Goal: Submit feedback/report problem

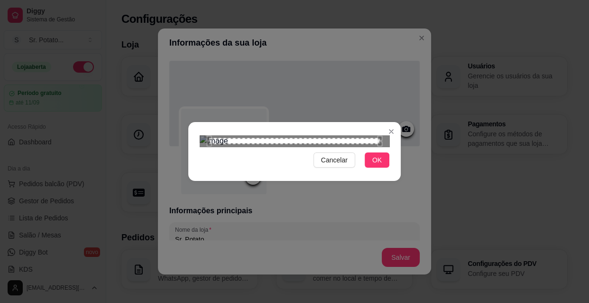
scroll to position [345, 0]
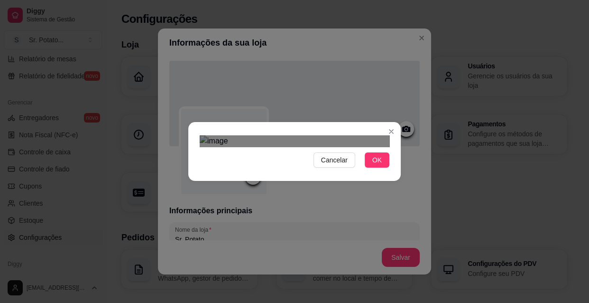
click at [352, 212] on div "Use the arrow keys to move the crop selection area" at bounding box center [292, 297] width 171 height 171
click at [357, 212] on div "Use the arrow keys to move the crop selection area" at bounding box center [292, 297] width 171 height 171
click at [355, 212] on div "Use the arrow keys to move the crop selection area" at bounding box center [293, 297] width 171 height 171
click at [355, 223] on div "Use the arrow keys to move the crop selection area" at bounding box center [293, 308] width 171 height 171
click at [362, 223] on div "Use the arrow keys to move the crop selection area" at bounding box center [293, 308] width 171 height 171
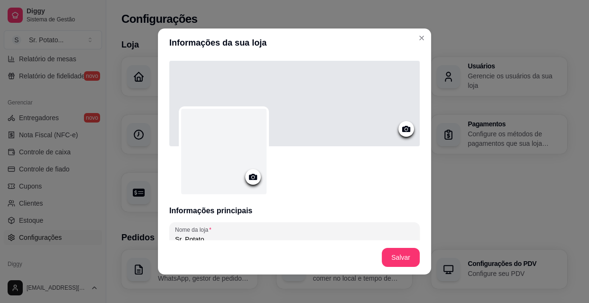
click at [252, 176] on circle at bounding box center [253, 177] width 2 height 2
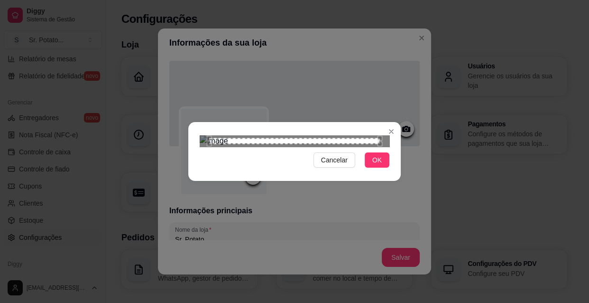
click at [272, 144] on div "Use the arrow keys to move the crop selection area" at bounding box center [294, 141] width 171 height 6
click at [363, 135] on div at bounding box center [295, 140] width 190 height 11
click at [364, 135] on img at bounding box center [295, 140] width 190 height 11
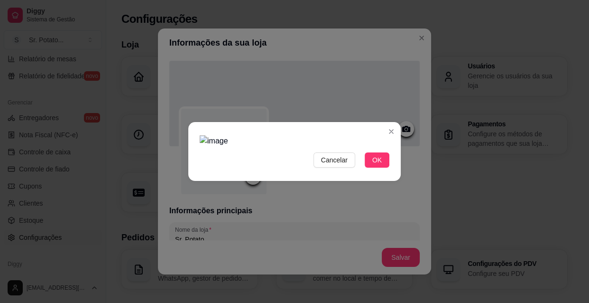
click at [364, 135] on img at bounding box center [295, 140] width 190 height 11
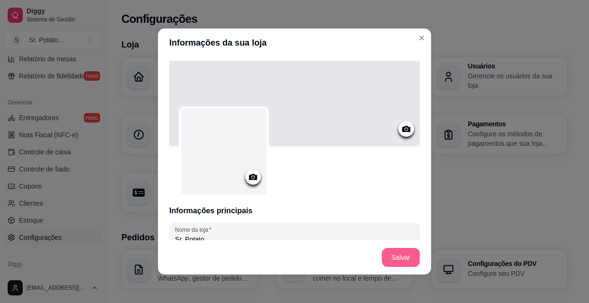
click at [399, 251] on button "Salvar" at bounding box center [401, 257] width 38 height 19
click at [252, 177] on icon at bounding box center [253, 177] width 8 height 6
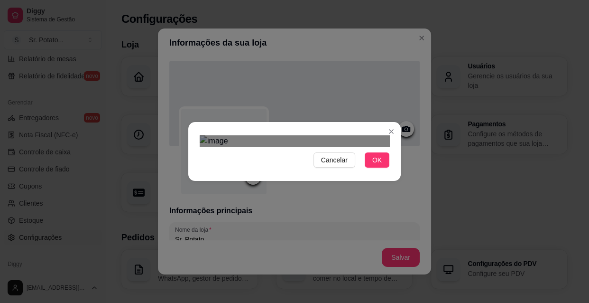
click at [368, 135] on div at bounding box center [295, 140] width 190 height 11
click at [366, 135] on img at bounding box center [295, 140] width 190 height 11
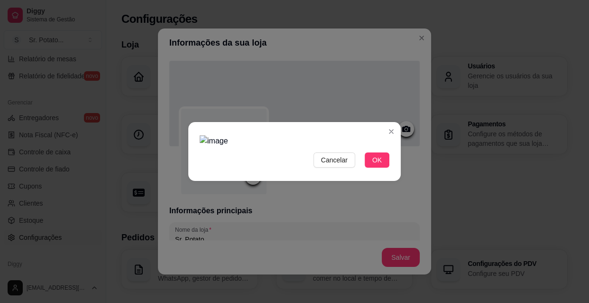
click at [360, 135] on img at bounding box center [295, 140] width 190 height 11
click at [338, 135] on img at bounding box center [295, 140] width 190 height 11
click at [327, 147] on img at bounding box center [295, 140] width 190 height 11
click at [340, 147] on img at bounding box center [295, 140] width 190 height 11
click at [304, 147] on img at bounding box center [295, 140] width 190 height 11
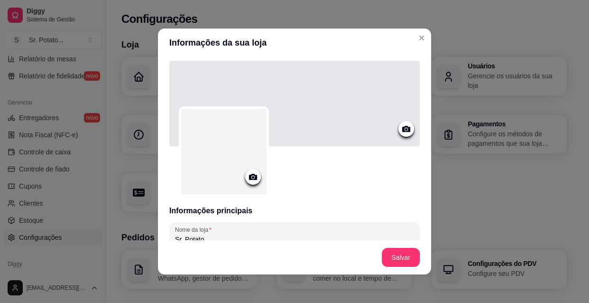
click at [401, 128] on icon at bounding box center [406, 128] width 11 height 11
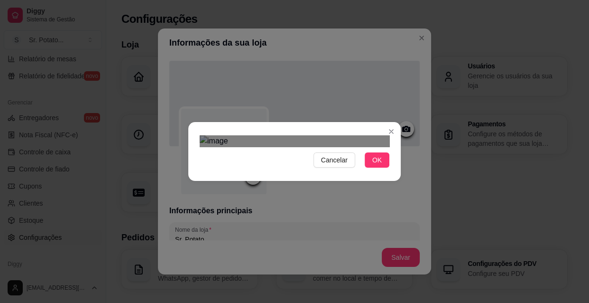
click at [289, 239] on div "Use the arrow keys to move the crop selection area" at bounding box center [297, 267] width 171 height 57
click at [296, 239] on div "Use the arrow keys to move the crop selection area" at bounding box center [297, 267] width 171 height 57
click at [341, 135] on img at bounding box center [295, 140] width 190 height 11
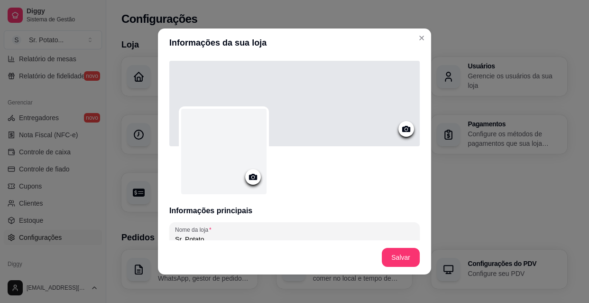
click at [250, 179] on icon at bounding box center [253, 177] width 8 height 6
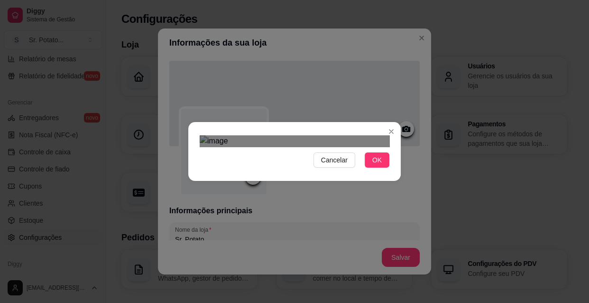
click at [221, 230] on div "Use the arrow keys to move the crop selection area" at bounding box center [300, 309] width 159 height 159
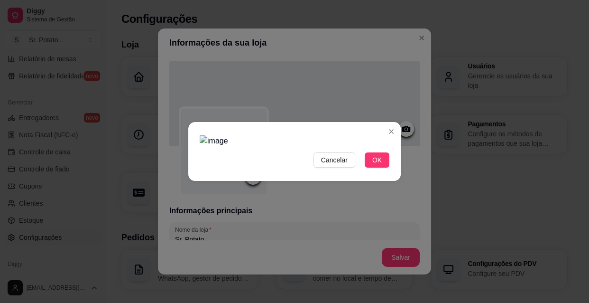
click at [221, 135] on img at bounding box center [295, 140] width 190 height 11
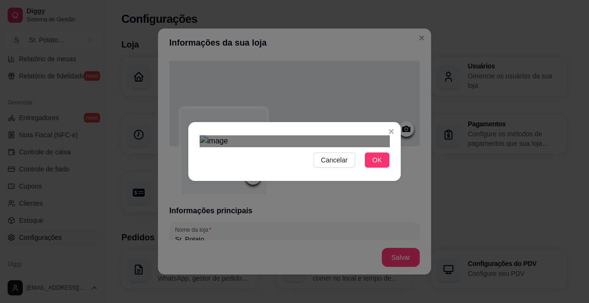
click at [241, 135] on img at bounding box center [295, 140] width 190 height 11
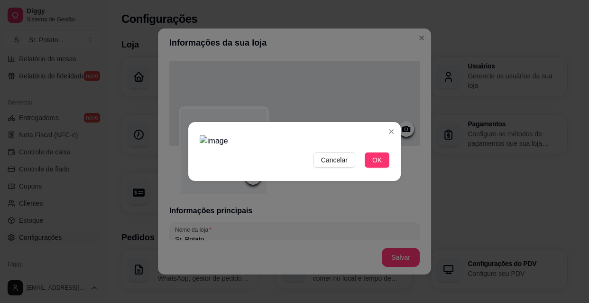
click at [266, 135] on img at bounding box center [295, 140] width 190 height 11
click at [290, 135] on img at bounding box center [295, 140] width 190 height 11
click at [346, 135] on img at bounding box center [295, 140] width 190 height 11
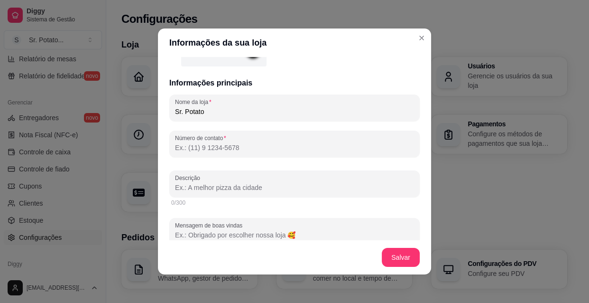
scroll to position [129, 0]
click at [243, 144] on input "Número de contato" at bounding box center [294, 145] width 239 height 9
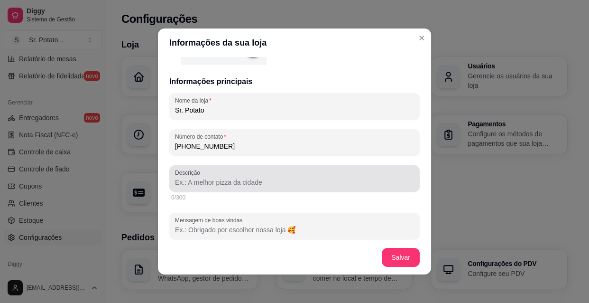
type input "[PHONE_NUMBER]"
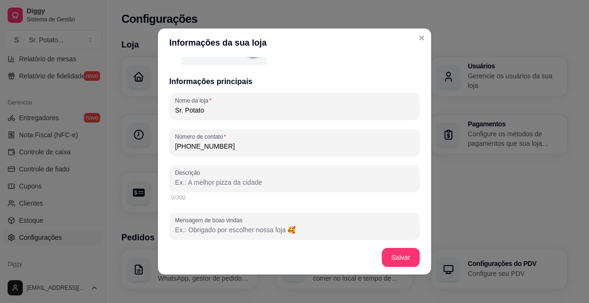
click at [263, 182] on input "Descrição" at bounding box center [294, 181] width 239 height 9
type input "C"
type input "s"
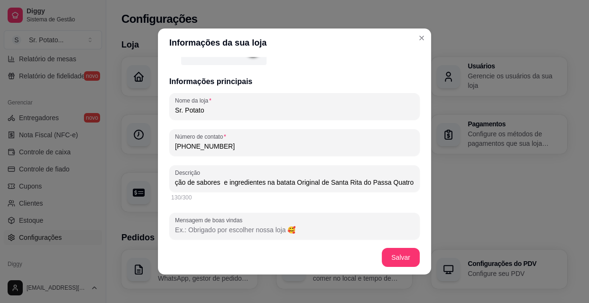
type input "Sr. Potato é o que faltava para você ! Uma combinação de sabores e ingredientes…"
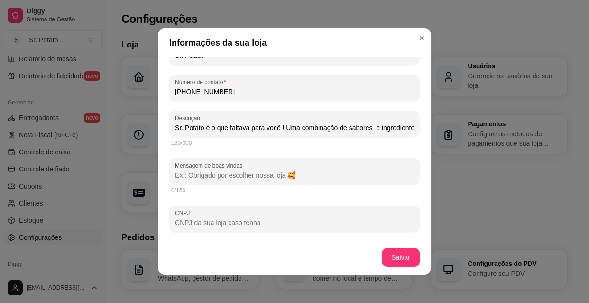
scroll to position [190, 0]
